Goal: Task Accomplishment & Management: Manage account settings

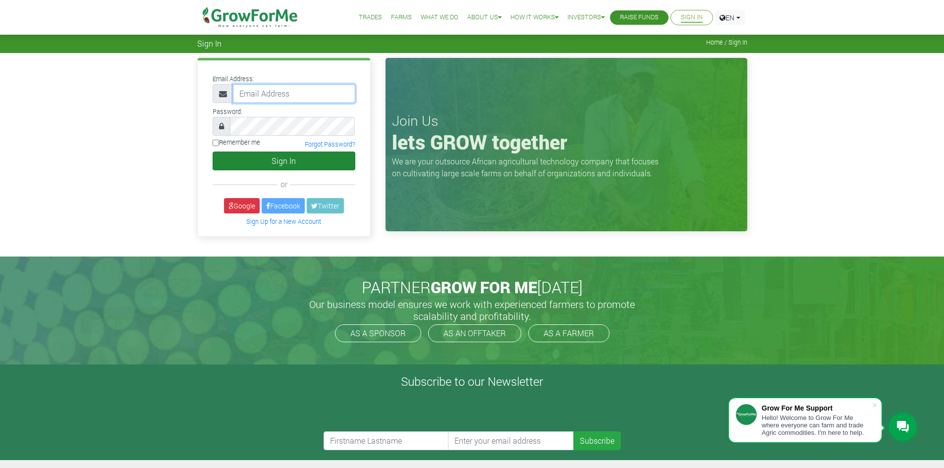
type input "trade@growforme.com"
click at [260, 154] on button "Sign In" at bounding box center [284, 161] width 143 height 19
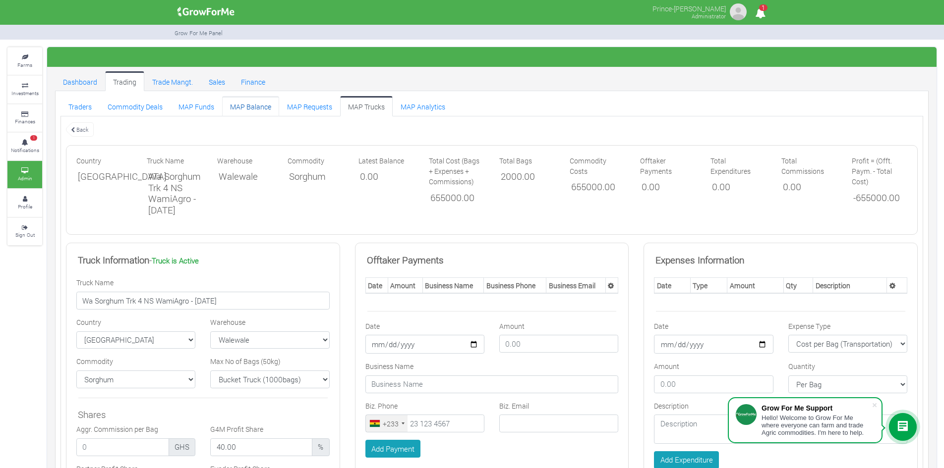
click at [246, 106] on link "MAP Balance" at bounding box center [250, 106] width 57 height 20
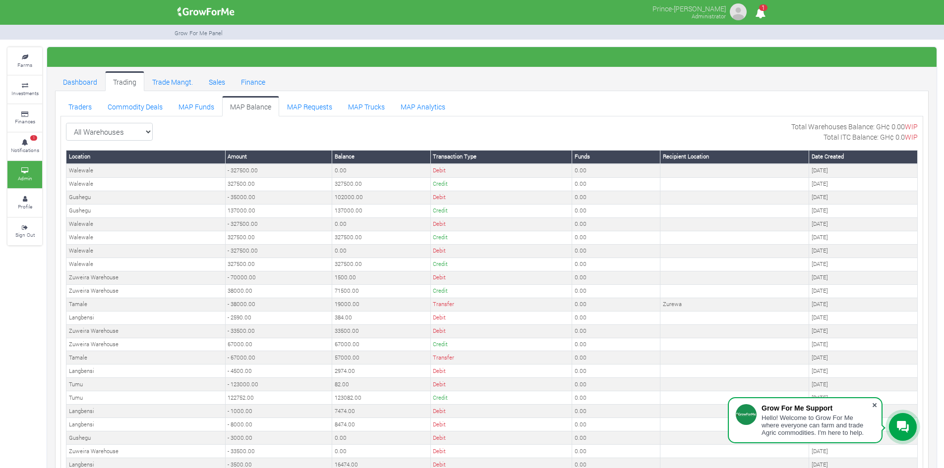
click at [875, 405] on span at bounding box center [874, 405] width 10 height 10
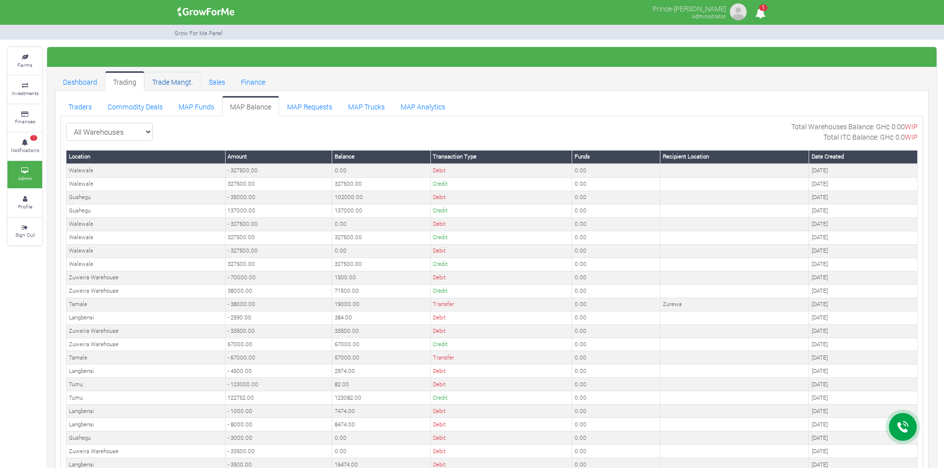
click at [168, 83] on link "Trade Mangt." at bounding box center [172, 81] width 56 height 20
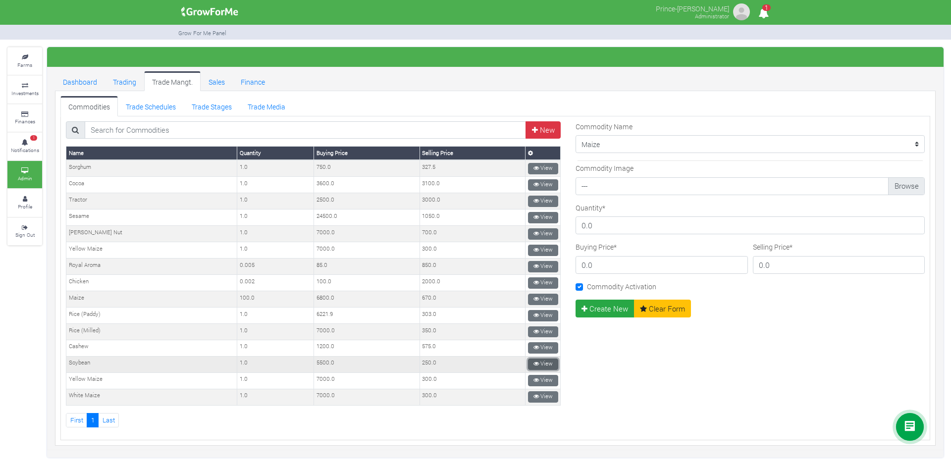
click at [534, 360] on link "View" at bounding box center [543, 364] width 30 height 11
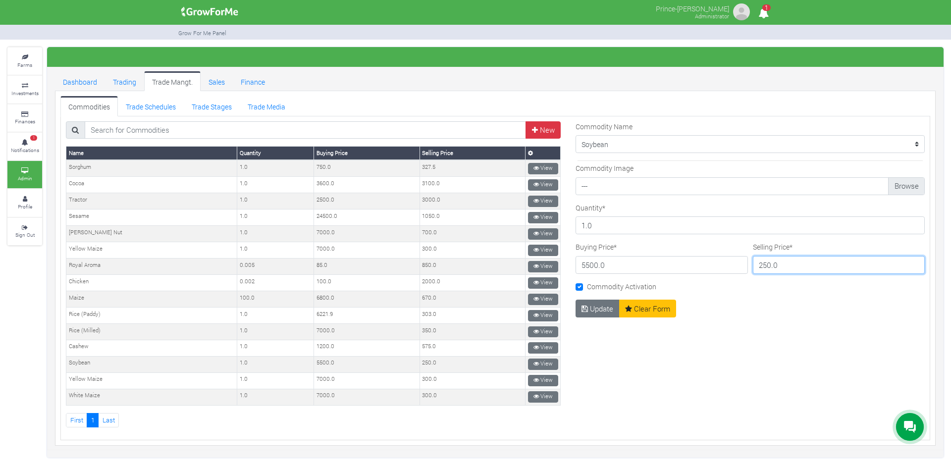
click at [764, 265] on input "250.0" at bounding box center [839, 265] width 172 height 18
type input "260.0"
click at [592, 308] on button "Update" at bounding box center [598, 309] width 44 height 18
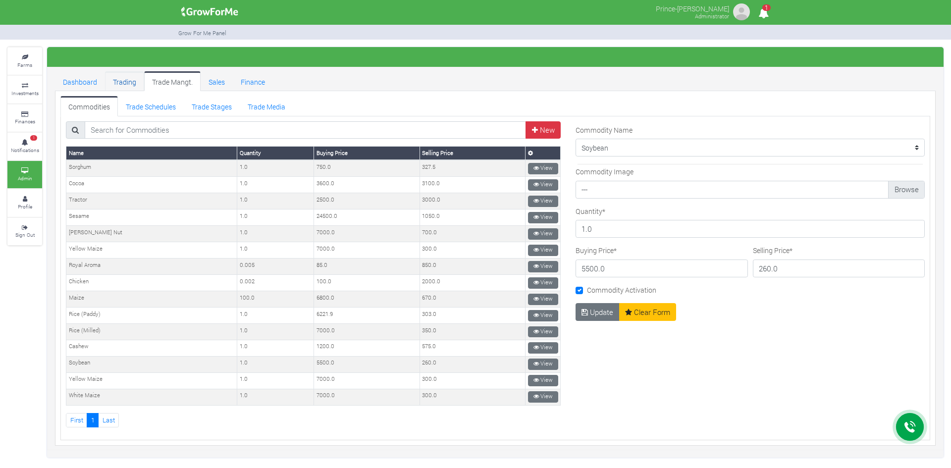
click at [124, 83] on link "Trading" at bounding box center [124, 81] width 39 height 20
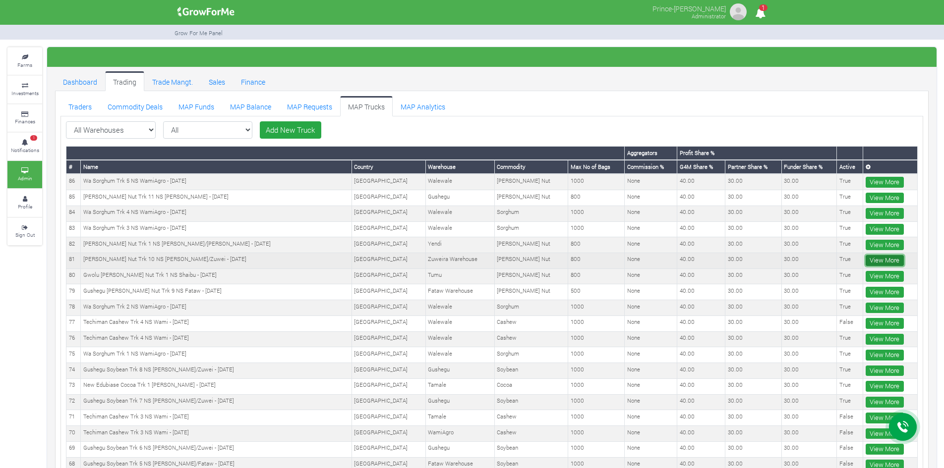
click at [869, 261] on link "View More" at bounding box center [884, 260] width 38 height 11
